Goal: Communication & Community: Answer question/provide support

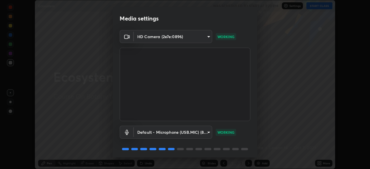
scroll to position [21, 0]
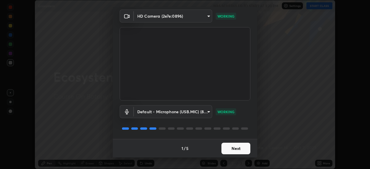
click at [233, 146] on button "Next" at bounding box center [236, 149] width 29 height 12
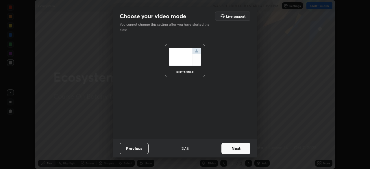
scroll to position [0, 0]
click at [228, 153] on button "Next" at bounding box center [236, 149] width 29 height 12
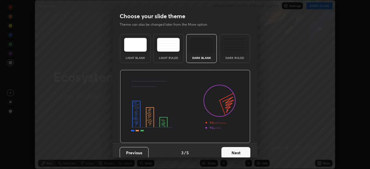
click at [241, 151] on button "Next" at bounding box center [236, 153] width 29 height 12
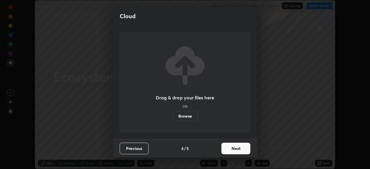
click at [239, 151] on button "Next" at bounding box center [236, 149] width 29 height 12
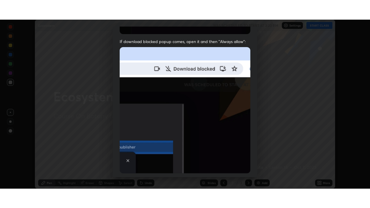
scroll to position [139, 0]
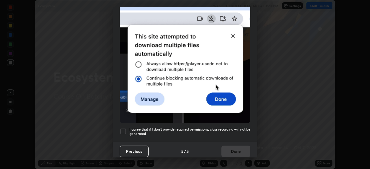
click at [126, 130] on div at bounding box center [123, 131] width 7 height 7
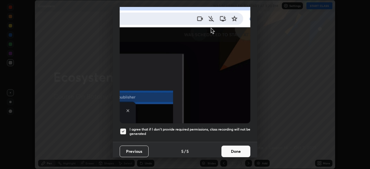
click at [231, 150] on button "Done" at bounding box center [236, 152] width 29 height 12
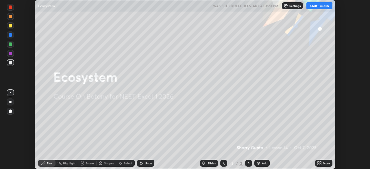
click at [319, 9] on button "START CLASS" at bounding box center [320, 5] width 26 height 7
click at [259, 162] on img at bounding box center [258, 163] width 5 height 5
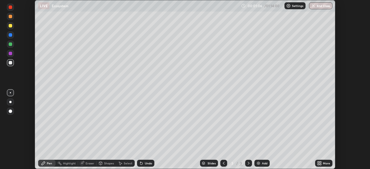
click at [10, 102] on div at bounding box center [10, 102] width 2 height 2
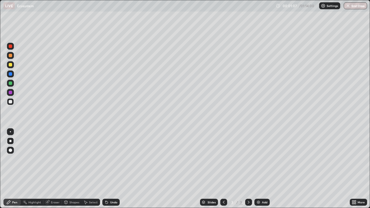
scroll to position [208, 370]
click at [11, 84] on div at bounding box center [10, 83] width 3 height 3
click at [10, 102] on div at bounding box center [10, 101] width 3 height 3
click at [109, 169] on div "Undo" at bounding box center [110, 202] width 17 height 7
click at [108, 169] on div "Undo" at bounding box center [110, 202] width 17 height 7
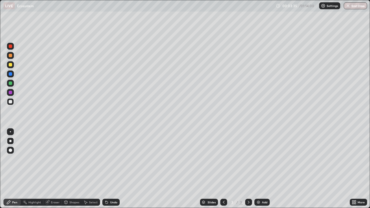
click at [108, 169] on div "Undo" at bounding box center [110, 202] width 17 height 7
click at [109, 169] on div "Undo" at bounding box center [110, 202] width 17 height 7
click at [11, 75] on div at bounding box center [10, 73] width 3 height 3
click at [114, 169] on div "Undo" at bounding box center [113, 202] width 7 height 3
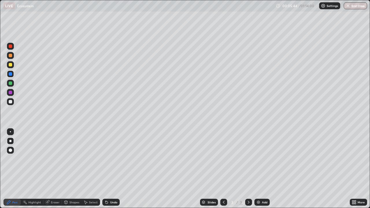
click at [11, 102] on div at bounding box center [10, 101] width 3 height 3
click at [11, 86] on div at bounding box center [10, 83] width 7 height 7
click at [12, 102] on div at bounding box center [10, 101] width 3 height 3
click at [10, 65] on div at bounding box center [10, 64] width 3 height 3
click at [261, 169] on div "Add" at bounding box center [261, 202] width 15 height 7
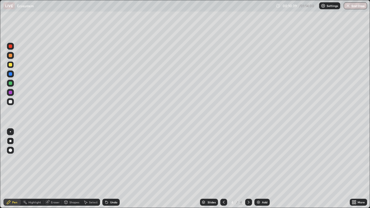
click at [11, 77] on div at bounding box center [10, 74] width 7 height 7
click at [9, 101] on div at bounding box center [10, 101] width 3 height 3
click at [11, 85] on div at bounding box center [10, 83] width 3 height 3
click at [112, 169] on div "Undo" at bounding box center [113, 202] width 7 height 3
click at [111, 169] on div "Undo" at bounding box center [113, 202] width 7 height 3
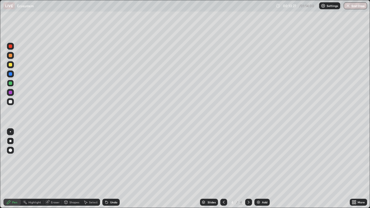
click at [110, 169] on div "Undo" at bounding box center [113, 202] width 7 height 3
click at [11, 103] on div at bounding box center [10, 101] width 3 height 3
click at [10, 65] on div at bounding box center [10, 64] width 3 height 3
click at [264, 169] on div "Add" at bounding box center [264, 202] width 5 height 3
click at [10, 57] on div at bounding box center [10, 55] width 3 height 3
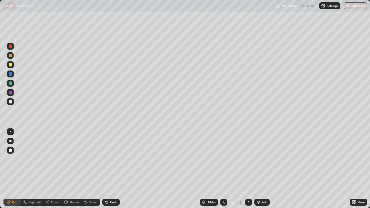
click at [10, 104] on div at bounding box center [10, 101] width 7 height 7
click at [12, 95] on div at bounding box center [10, 92] width 7 height 7
click at [12, 85] on div at bounding box center [10, 83] width 7 height 7
click at [10, 102] on div at bounding box center [10, 101] width 3 height 3
click at [10, 66] on div at bounding box center [10, 64] width 3 height 3
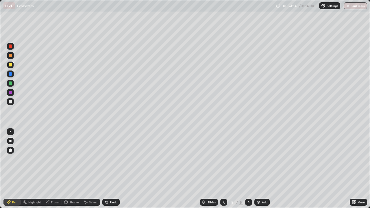
click at [107, 169] on icon at bounding box center [107, 203] width 2 height 2
click at [10, 85] on div at bounding box center [10, 83] width 3 height 3
click at [259, 169] on img at bounding box center [258, 202] width 5 height 5
click at [223, 169] on icon at bounding box center [224, 202] width 5 height 5
click at [261, 169] on div "Add" at bounding box center [261, 202] width 15 height 7
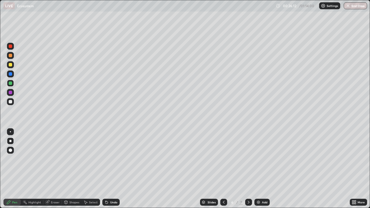
click at [12, 76] on div at bounding box center [10, 74] width 7 height 7
click at [12, 84] on div at bounding box center [10, 83] width 3 height 3
click at [10, 102] on div at bounding box center [10, 101] width 3 height 3
click at [10, 65] on div at bounding box center [10, 64] width 3 height 3
click at [259, 169] on img at bounding box center [258, 202] width 5 height 5
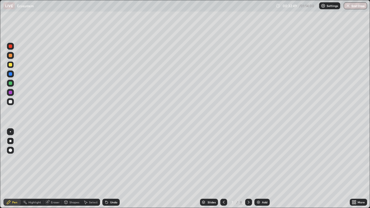
click at [10, 102] on div at bounding box center [10, 101] width 3 height 3
click at [10, 66] on div at bounding box center [10, 64] width 3 height 3
click at [11, 102] on div at bounding box center [10, 101] width 3 height 3
click at [263, 169] on div "Add" at bounding box center [261, 202] width 15 height 7
click at [11, 84] on div at bounding box center [10, 83] width 3 height 3
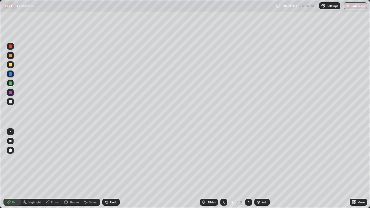
click at [223, 169] on icon at bounding box center [224, 202] width 5 height 5
click at [249, 169] on div at bounding box center [248, 202] width 7 height 7
click at [257, 169] on img at bounding box center [258, 202] width 5 height 5
click at [10, 103] on div at bounding box center [10, 101] width 3 height 3
click at [11, 86] on div at bounding box center [10, 83] width 7 height 7
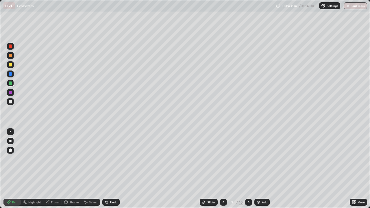
click at [108, 169] on icon at bounding box center [106, 202] width 5 height 5
click at [106, 169] on icon at bounding box center [107, 203] width 2 height 2
click at [107, 169] on icon at bounding box center [106, 202] width 5 height 5
click at [107, 169] on icon at bounding box center [107, 203] width 2 height 2
click at [11, 103] on div at bounding box center [10, 101] width 3 height 3
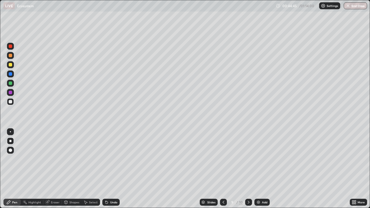
click at [11, 64] on div at bounding box center [10, 64] width 3 height 3
click at [200, 169] on div "Slides" at bounding box center [209, 202] width 18 height 7
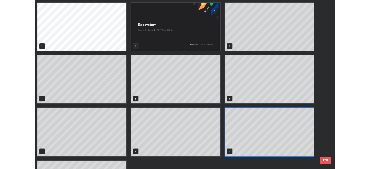
scroll to position [206, 367]
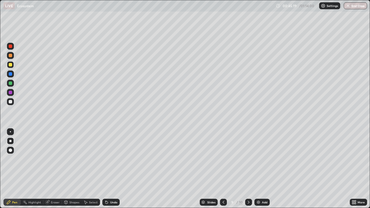
click at [316, 169] on div "Slides 9 / 10 Add" at bounding box center [235, 203] width 230 height 12
click at [53, 169] on div "Eraser" at bounding box center [55, 202] width 9 height 3
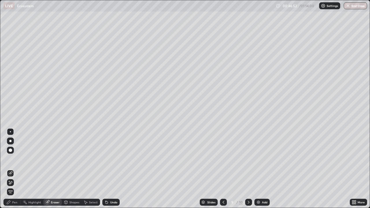
click at [15, 169] on div "Pen" at bounding box center [14, 202] width 5 height 3
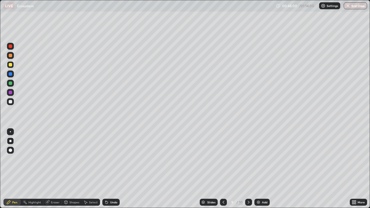
click at [12, 104] on div at bounding box center [10, 101] width 7 height 7
click at [259, 169] on img at bounding box center [258, 202] width 5 height 5
click at [10, 65] on div at bounding box center [10, 64] width 3 height 3
click at [11, 102] on div at bounding box center [10, 101] width 3 height 3
click at [110, 169] on div "Undo" at bounding box center [113, 202] width 7 height 3
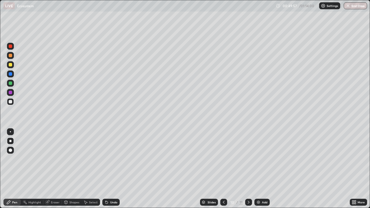
click at [106, 169] on icon at bounding box center [107, 203] width 2 height 2
click at [111, 169] on div "Undo" at bounding box center [110, 202] width 17 height 7
click at [113, 169] on div "Undo" at bounding box center [113, 202] width 7 height 3
click at [114, 169] on div "Undo" at bounding box center [113, 202] width 7 height 3
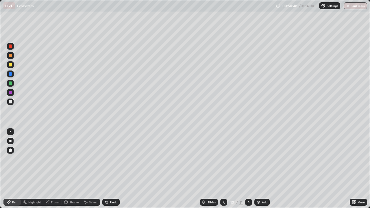
click at [11, 94] on div at bounding box center [10, 92] width 3 height 3
click at [11, 75] on div at bounding box center [10, 73] width 3 height 3
click at [108, 169] on icon at bounding box center [106, 202] width 5 height 5
click at [12, 104] on div at bounding box center [10, 101] width 7 height 7
click at [11, 84] on div at bounding box center [10, 83] width 3 height 3
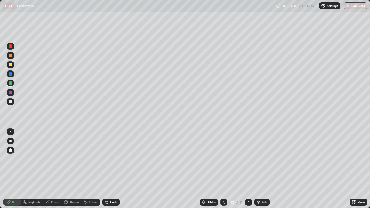
click at [362, 169] on div "More" at bounding box center [358, 202] width 17 height 7
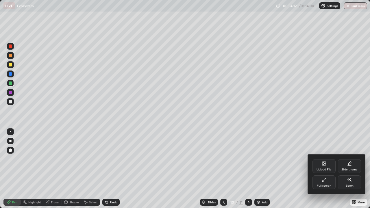
click at [363, 169] on div "Upload File Slide theme Full screen Zoom" at bounding box center [337, 174] width 58 height 39
click at [359, 141] on div at bounding box center [185, 104] width 370 height 208
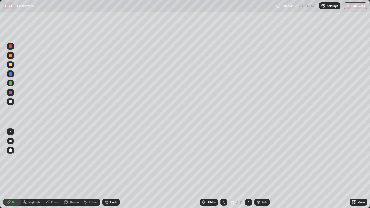
click at [10, 57] on div at bounding box center [10, 55] width 3 height 3
click at [261, 169] on div "Add" at bounding box center [261, 202] width 15 height 7
click at [11, 75] on div at bounding box center [10, 73] width 3 height 3
click at [11, 102] on div at bounding box center [10, 101] width 3 height 3
click at [361, 7] on button "End Class" at bounding box center [355, 5] width 23 height 7
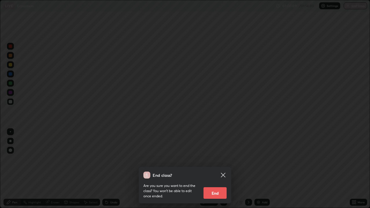
click at [214, 169] on button "End" at bounding box center [215, 193] width 23 height 12
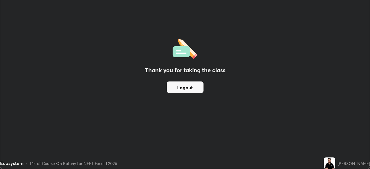
scroll to position [28751, 28550]
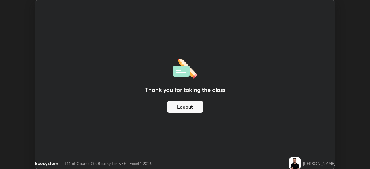
click at [52, 156] on div "Thank you for taking the class Logout" at bounding box center [185, 84] width 300 height 169
click at [48, 149] on div "Thank you for taking the class Logout" at bounding box center [185, 84] width 300 height 169
click at [38, 151] on div "Thank you for taking the class Logout" at bounding box center [185, 84] width 300 height 169
click at [188, 106] on button "Logout" at bounding box center [185, 107] width 37 height 12
